Goal: Task Accomplishment & Management: Use online tool/utility

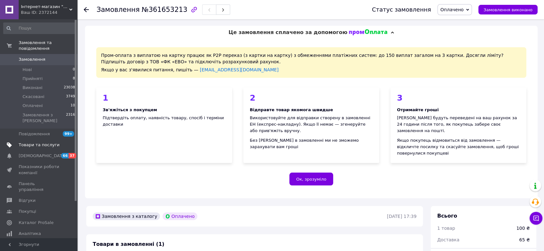
click at [34, 142] on span "Товари та послуги" at bounding box center [39, 145] width 41 height 6
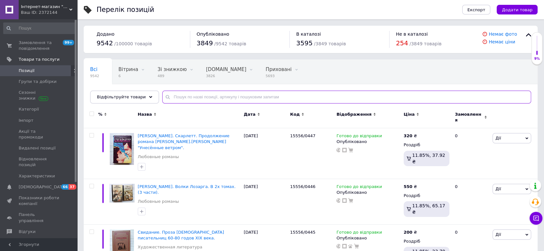
click at [211, 99] on input "text" at bounding box center [346, 97] width 369 height 13
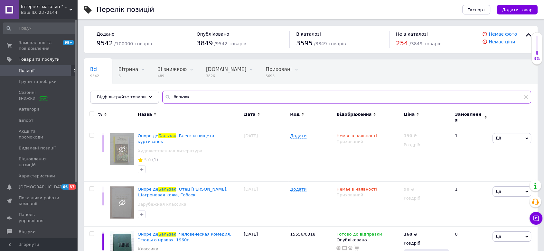
drag, startPoint x: 188, startPoint y: 99, endPoint x: 120, endPoint y: 98, distance: 68.0
click at [120, 98] on div "Відфільтруйте товари [PERSON_NAME]" at bounding box center [310, 97] width 441 height 13
paste input ".[PERSON_NAME]. Хрестоматия школьника."
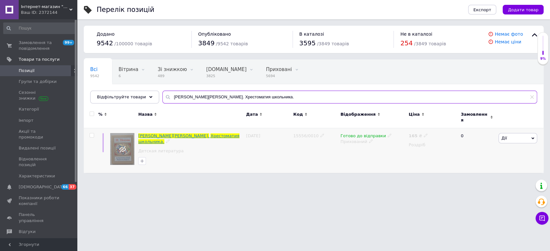
type input "[PERSON_NAME][PERSON_NAME]. Хрестоматия школьника."
click at [210, 134] on span "Хрестоматия" at bounding box center [224, 136] width 29 height 5
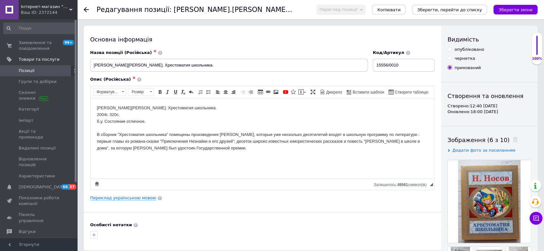
click at [84, 7] on icon at bounding box center [86, 9] width 5 height 5
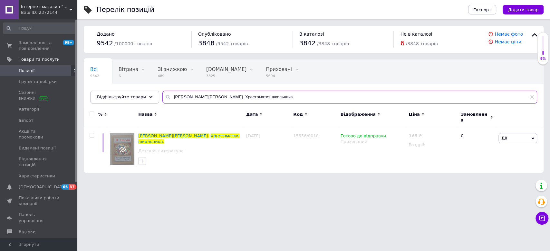
drag, startPoint x: 244, startPoint y: 96, endPoint x: 126, endPoint y: 96, distance: 118.2
click at [126, 96] on div "Відфільтруйте товари [PERSON_NAME].[PERSON_NAME]. Хрестоматия школьника." at bounding box center [313, 97] width 447 height 13
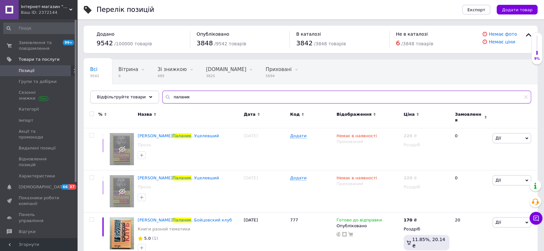
click at [194, 99] on input "паланик" at bounding box center [346, 97] width 369 height 13
drag, startPoint x: 133, startPoint y: 99, endPoint x: 124, endPoint y: 99, distance: 9.7
click at [127, 99] on span "Відфільтруйте товари" at bounding box center [121, 97] width 49 height 5
click at [124, 99] on span "Відфільтруйте товари" at bounding box center [121, 97] width 49 height 5
drag, startPoint x: 203, startPoint y: 98, endPoint x: 167, endPoint y: 98, distance: 35.7
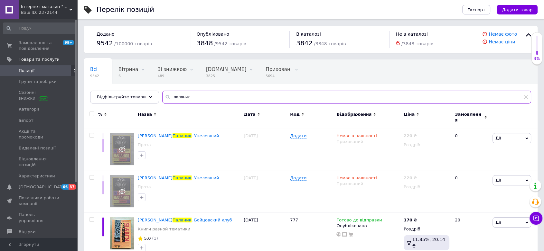
click at [167, 98] on input "паланик" at bounding box center [346, 97] width 369 height 13
click at [162, 97] on input "паланик" at bounding box center [346, 97] width 369 height 13
drag, startPoint x: 179, startPoint y: 95, endPoint x: 185, endPoint y: 99, distance: 7.3
click at [180, 95] on input "паланик" at bounding box center [346, 97] width 369 height 13
drag, startPoint x: 185, startPoint y: 99, endPoint x: 160, endPoint y: 99, distance: 25.1
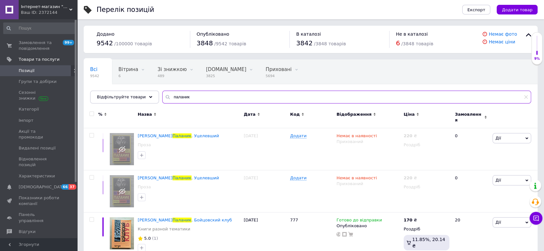
click at [162, 99] on div "паланик" at bounding box center [346, 97] width 369 height 13
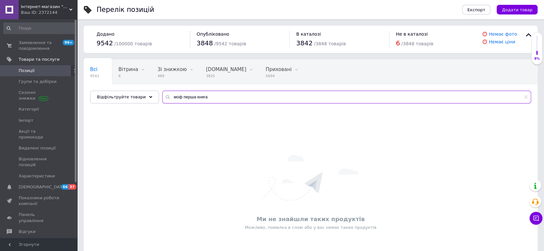
click at [171, 97] on input "моф перша книга" at bounding box center [346, 97] width 369 height 13
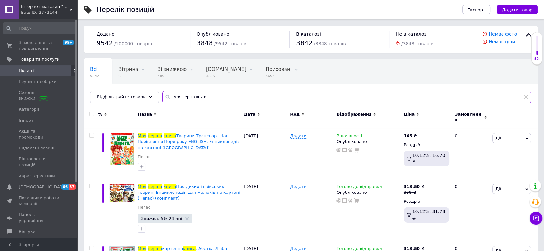
type input "моя перша книга"
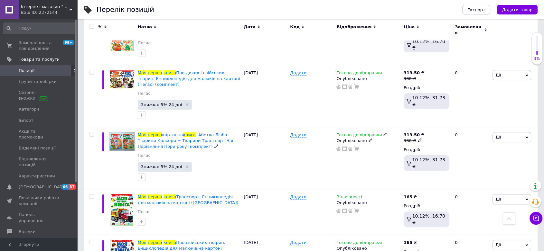
scroll to position [71, 0]
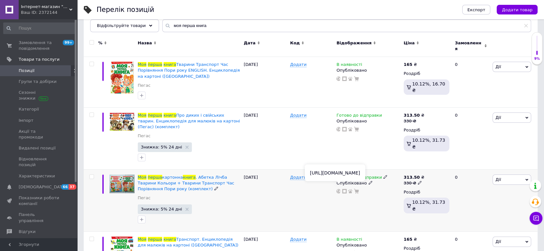
click at [339, 189] on use at bounding box center [338, 191] width 5 height 5
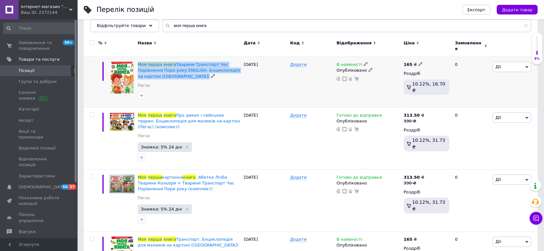
drag, startPoint x: 136, startPoint y: 61, endPoint x: 180, endPoint y: 74, distance: 45.5
click at [180, 74] on div "Моя перша книга Тварини Транспорт Час Порівняння Пори року ENGLISH. Енциклопеді…" at bounding box center [189, 82] width 106 height 51
copy div "Моя перша книга Тварини Транспорт Час Порівняння Пори року ENGLISH. Енциклопеді…"
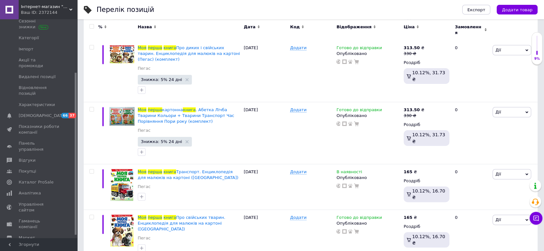
scroll to position [143, 0]
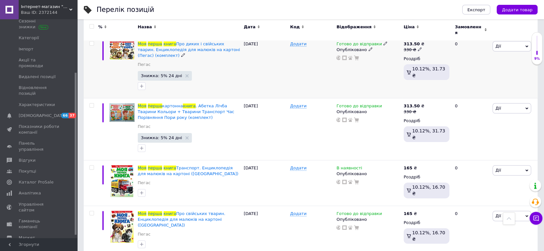
click at [212, 81] on div at bounding box center [189, 86] width 105 height 10
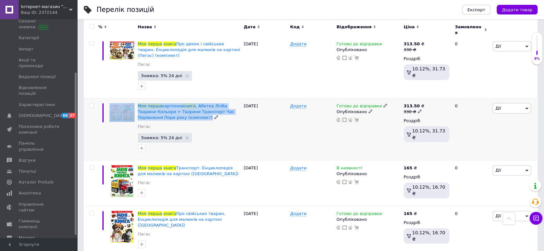
drag, startPoint x: 136, startPoint y: 100, endPoint x: 175, endPoint y: 113, distance: 41.0
click at [175, 113] on div "Моя перша картонна книга . Абетка Лічба Тварини Кольори + Тварини Транспорт Час…" at bounding box center [311, 129] width 454 height 62
copy div "Моя перша картонна книга . Абетка Лічба Тварини Кольори + Тварини Транспорт Час…"
click at [207, 104] on span ". Абетка Лічба Тварини Кольори + Тварини Транспорт Час Порівняння Пори року (ко…" at bounding box center [186, 112] width 97 height 16
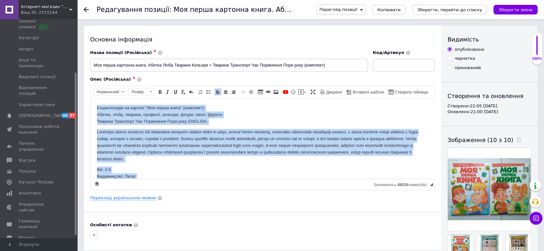
scroll to position [34, 0]
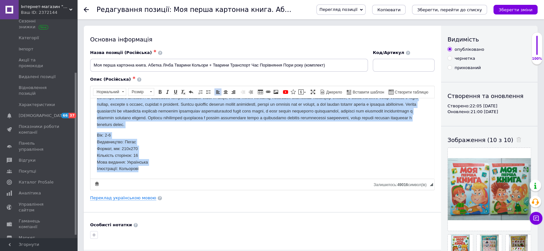
drag, startPoint x: 95, startPoint y: 105, endPoint x: 414, endPoint y: 99, distance: 318.5
click at [221, 179] on html "Енциклопедія на картоні "Моя перша книга" (комплект): Абетка, лічба, тварини, п…" at bounding box center [262, 121] width 344 height 115
copy body "Loremipsumdo si ametcon "Adi elits doeiu" (temporin): Utlabo, etdol, magnaal, e…"
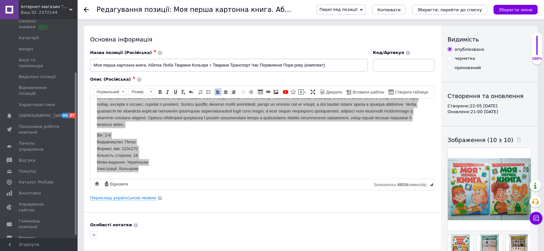
click at [84, 9] on icon at bounding box center [86, 9] width 5 height 5
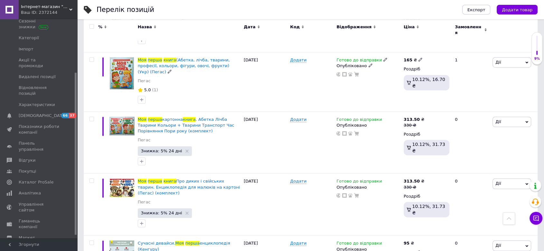
scroll to position [433, 0]
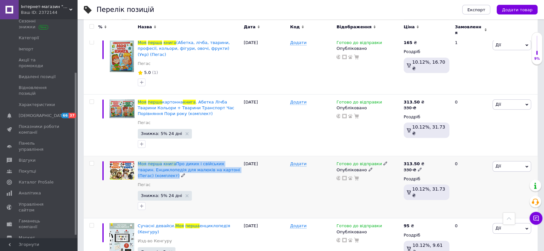
drag, startPoint x: 137, startPoint y: 141, endPoint x: 175, endPoint y: 151, distance: 39.4
click at [175, 156] on div "Моя перша книга Про диких і свійських тварин. Енциклопедія для малюків на карто…" at bounding box center [189, 187] width 106 height 62
copy div "Моя перша книга Про диких і свійських тварин. Енциклопедія для малюків на карто…"
click at [339, 176] on use at bounding box center [338, 178] width 5 height 5
click at [179, 156] on div "Моя перша книга Про диких і свійських тварин. Енциклопедія для малюків на карто…" at bounding box center [189, 187] width 106 height 62
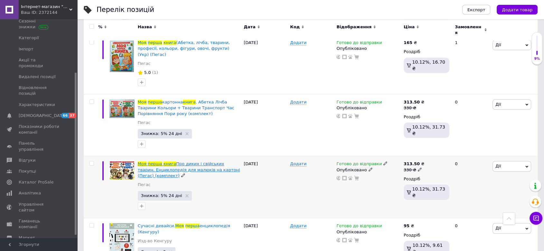
click at [176, 162] on span "Про диких і свійських тварин. Енциклопедія для малюків на картоні (Пегас) (комп…" at bounding box center [189, 170] width 102 height 16
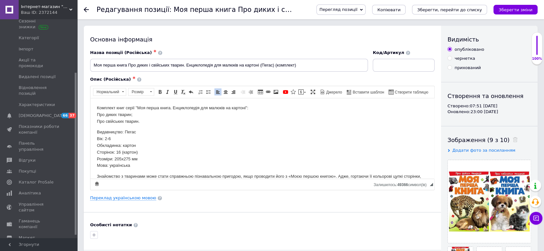
scroll to position [54, 0]
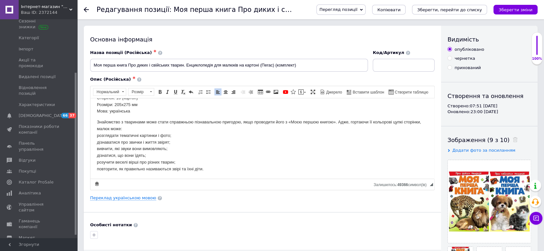
drag, startPoint x: 95, startPoint y: 106, endPoint x: 294, endPoint y: 206, distance: 223.1
click at [294, 179] on html "Комплект книг серії "Моя перша книга. Енциклопедія для малюків на картоні": Про…" at bounding box center [262, 111] width 344 height 135
click at [295, 206] on div "Основна інформація Назва позиції (Російська) ✱ Моя перша книга Про диких і свій…" at bounding box center [262, 205] width 357 height 359
click at [164, 118] on body "Комплект книг серії "Моя перша книга. Енциклопедія для малюків на картоні": Про…" at bounding box center [262, 111] width 331 height 122
drag, startPoint x: 96, startPoint y: 105, endPoint x: 317, endPoint y: 308, distance: 301.0
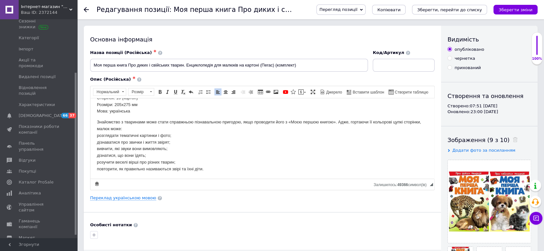
click at [227, 179] on html "Комплект книг серії "Моя перша книга. Енциклопедія для малюків на картоні": Про…" at bounding box center [262, 111] width 344 height 135
copy body "Loremips dolo sitam "Con adipi elits. Doeiusmodtem inc utlabor et dolorem": Ali…"
click at [87, 9] on icon at bounding box center [86, 9] width 5 height 5
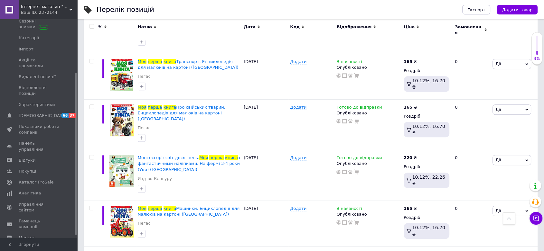
scroll to position [250, 0]
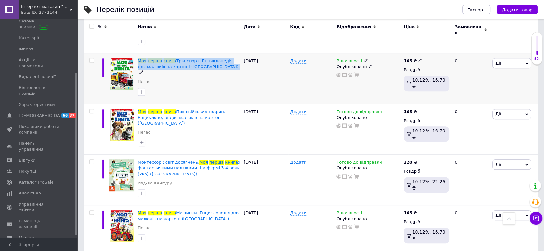
drag, startPoint x: 137, startPoint y: 55, endPoint x: 203, endPoint y: 64, distance: 67.2
click at [203, 64] on div "Моя перша книга Транспорт. Енциклопедія для малюків на картоні (Пегас) Пегас" at bounding box center [189, 78] width 106 height 51
copy div "Моя перша книга Транспорт. Енциклопедія для малюків на картоні ([GEOGRAPHIC_DAT…"
click at [339, 73] on use at bounding box center [338, 75] width 5 height 5
click at [186, 59] on span "Транспорт. Енциклопедія для малюків на картоні ([GEOGRAPHIC_DATA])" at bounding box center [188, 64] width 101 height 11
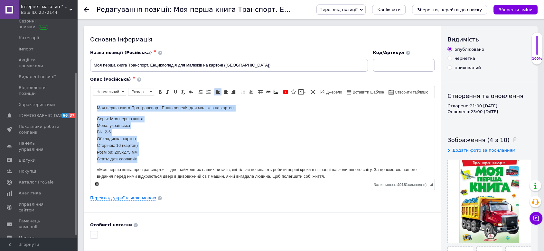
scroll to position [70, 0]
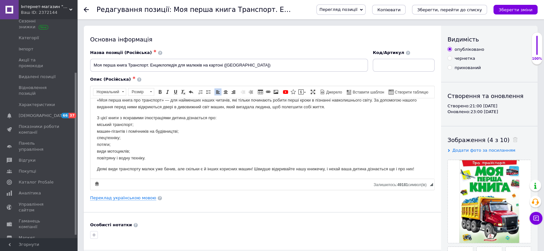
drag, startPoint x: 95, startPoint y: 105, endPoint x: 484, endPoint y: 184, distance: 397.3
click at [434, 179] on html "Моя перша книга Про транспорт. Енциклопедія для малюків на картоні Серія: Моя п…" at bounding box center [262, 104] width 344 height 150
copy body "Lor ipsum dolor Sit ametconse. Adipiscingel sed doeiusm te incidid Utlab: Etd m…"
drag, startPoint x: 87, startPoint y: 10, endPoint x: 126, endPoint y: 65, distance: 67.9
click at [87, 10] on use at bounding box center [86, 9] width 5 height 5
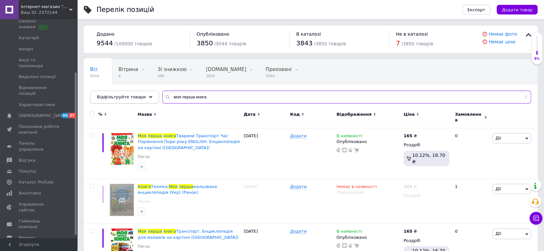
drag, startPoint x: 218, startPoint y: 97, endPoint x: 98, endPoint y: 98, distance: 120.1
click at [98, 98] on div "Відфільтруйте товари моя перша книга" at bounding box center [310, 97] width 441 height 13
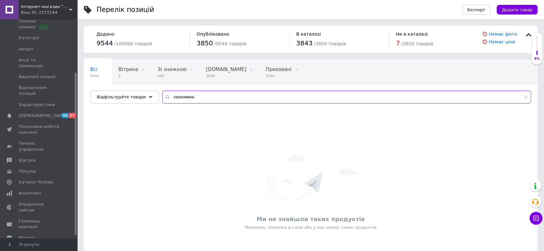
drag, startPoint x: 169, startPoint y: 97, endPoint x: 164, endPoint y: 97, distance: 4.8
click at [164, 97] on input "єкономика" at bounding box center [346, 97] width 369 height 13
click at [200, 97] on input "экономика" at bounding box center [346, 97] width 369 height 13
click at [173, 95] on input "экономика" at bounding box center [346, 97] width 369 height 13
drag, startPoint x: 211, startPoint y: 97, endPoint x: 103, endPoint y: 97, distance: 108.2
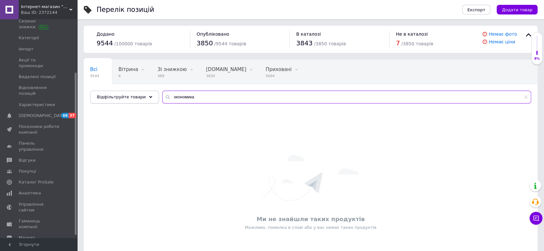
click at [103, 97] on div "Відфільтруйте товари экономика" at bounding box center [310, 97] width 441 height 13
type input "экономика"
click at [189, 96] on input "экономика" at bounding box center [346, 97] width 369 height 13
drag, startPoint x: 211, startPoint y: 95, endPoint x: 99, endPoint y: 92, distance: 111.4
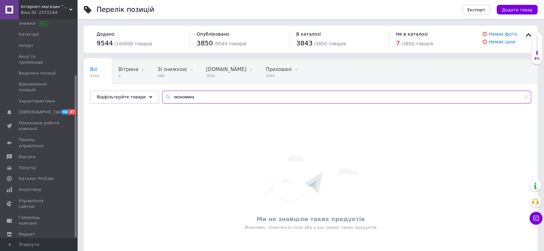
click at [99, 92] on div "Відфільтруйте товари экономика" at bounding box center [310, 97] width 441 height 13
